Goal: Find specific page/section: Find specific page/section

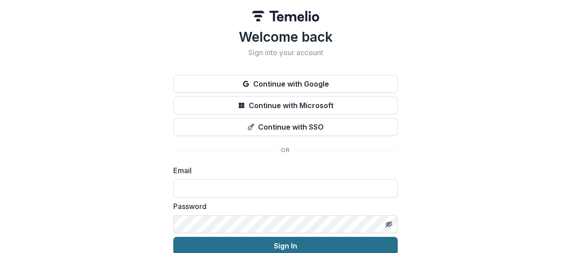
type input "**********"
click at [227, 242] on button "Sign In" at bounding box center [285, 246] width 224 height 18
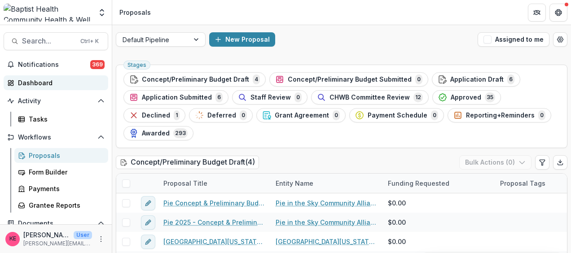
click at [57, 83] on div "Dashboard" at bounding box center [59, 82] width 83 height 9
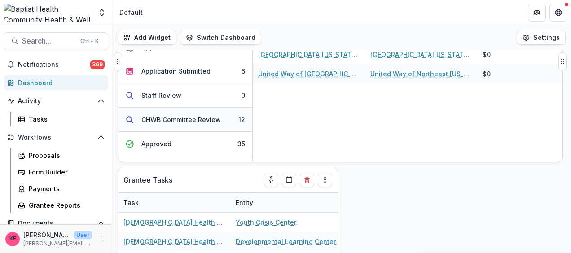
click at [177, 119] on div "CHWB Committee Review" at bounding box center [180, 119] width 79 height 9
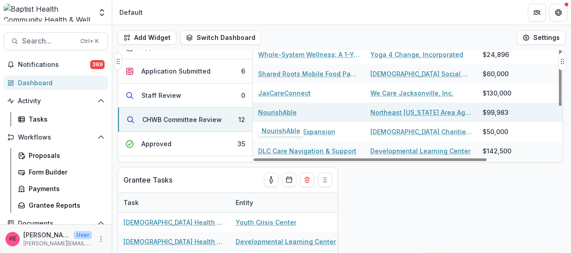
click at [273, 110] on link "NourishAble" at bounding box center [277, 112] width 39 height 9
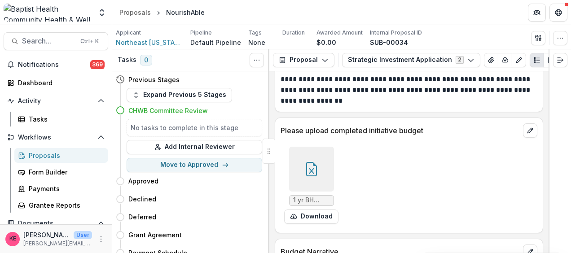
scroll to position [3186, 0]
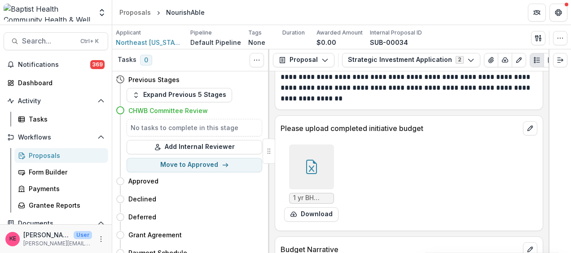
click at [311, 160] on icon at bounding box center [311, 167] width 14 height 14
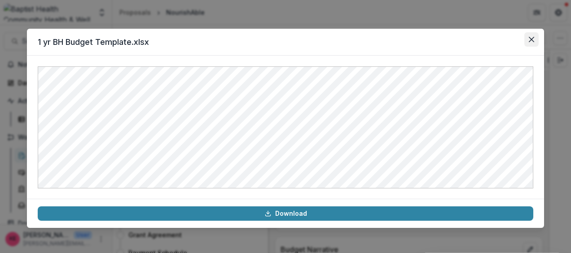
click at [532, 40] on icon "Close" at bounding box center [531, 39] width 5 height 5
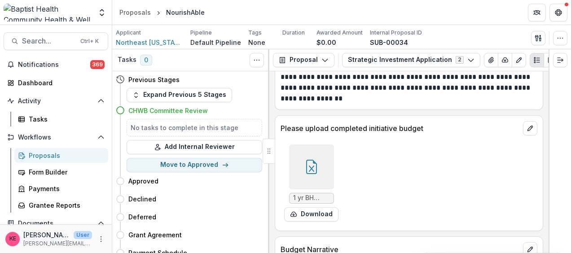
click at [504, 156] on div "1 yr BH Budget Template.xlsx Download" at bounding box center [408, 183] width 257 height 84
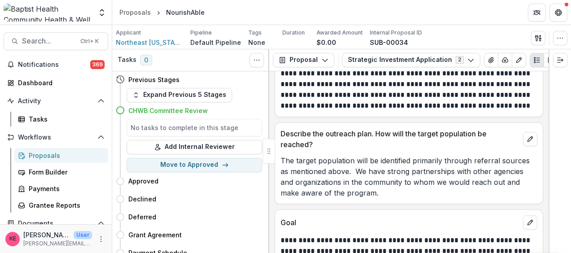
scroll to position [536, 0]
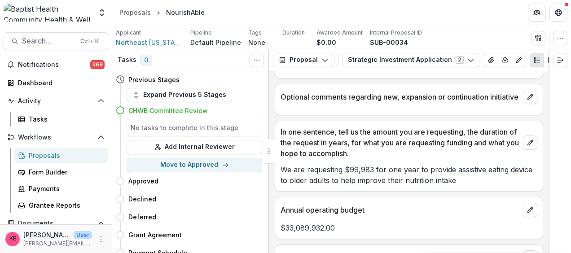
click at [453, 188] on div "**********" at bounding box center [408, 162] width 279 height 182
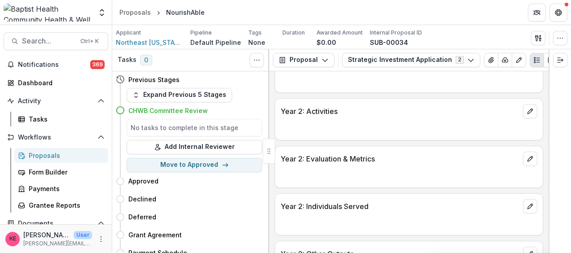
scroll to position [2466, 0]
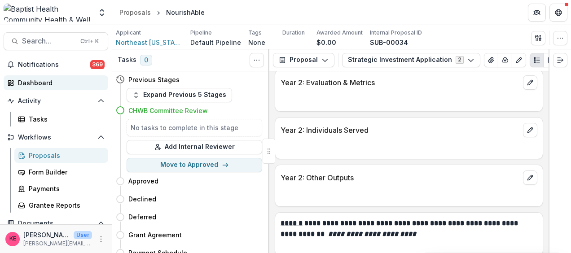
click at [39, 88] on link "Dashboard" at bounding box center [56, 82] width 105 height 15
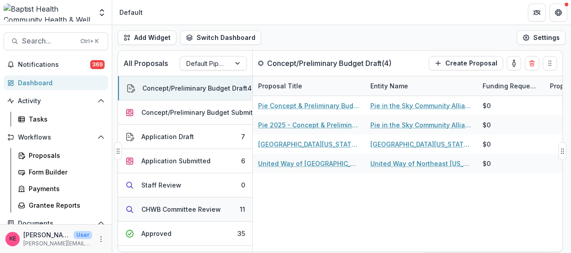
click at [184, 210] on div "CHWB Committee Review" at bounding box center [180, 209] width 79 height 9
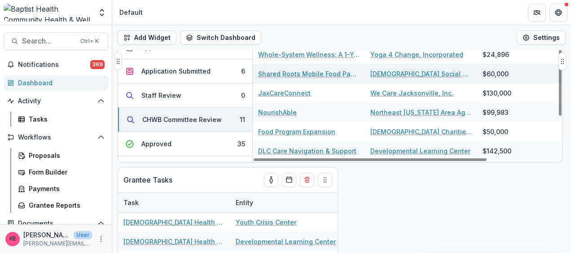
click at [311, 72] on link "Shared Roots Mobile Food Pantry" at bounding box center [308, 73] width 101 height 9
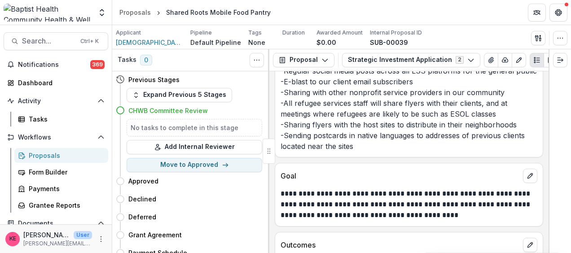
scroll to position [2738, 0]
